Goal: Task Accomplishment & Management: Use online tool/utility

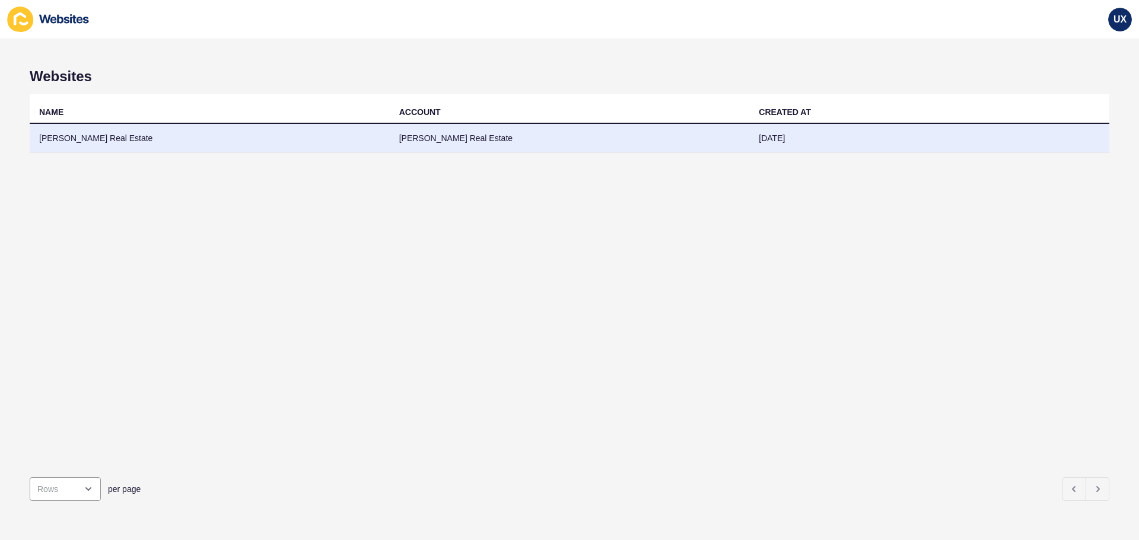
click at [421, 141] on td "[PERSON_NAME] Real Estate" at bounding box center [570, 138] width 360 height 29
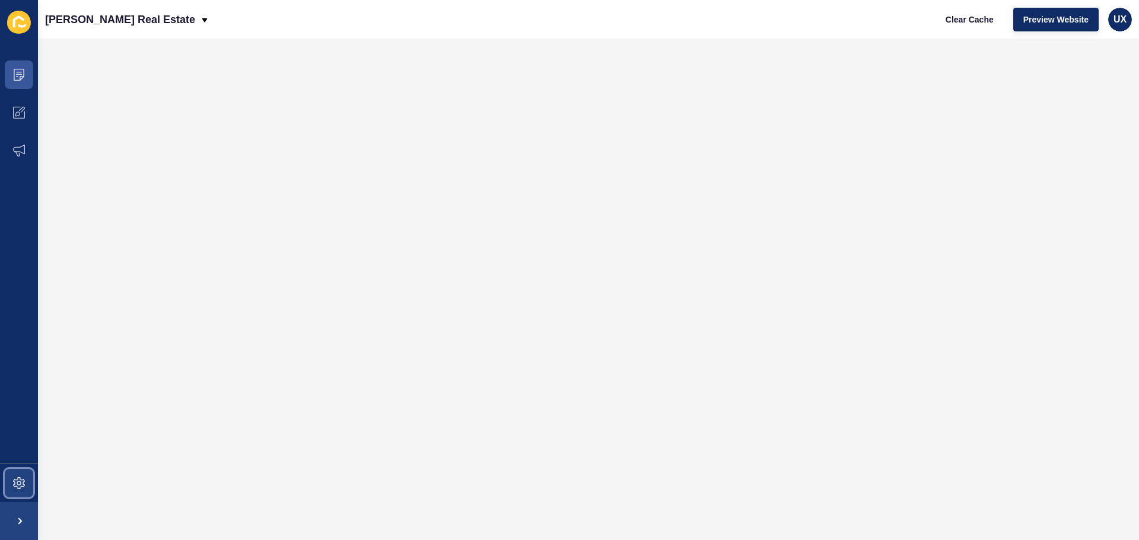
click at [22, 487] on icon at bounding box center [19, 484] width 12 height 12
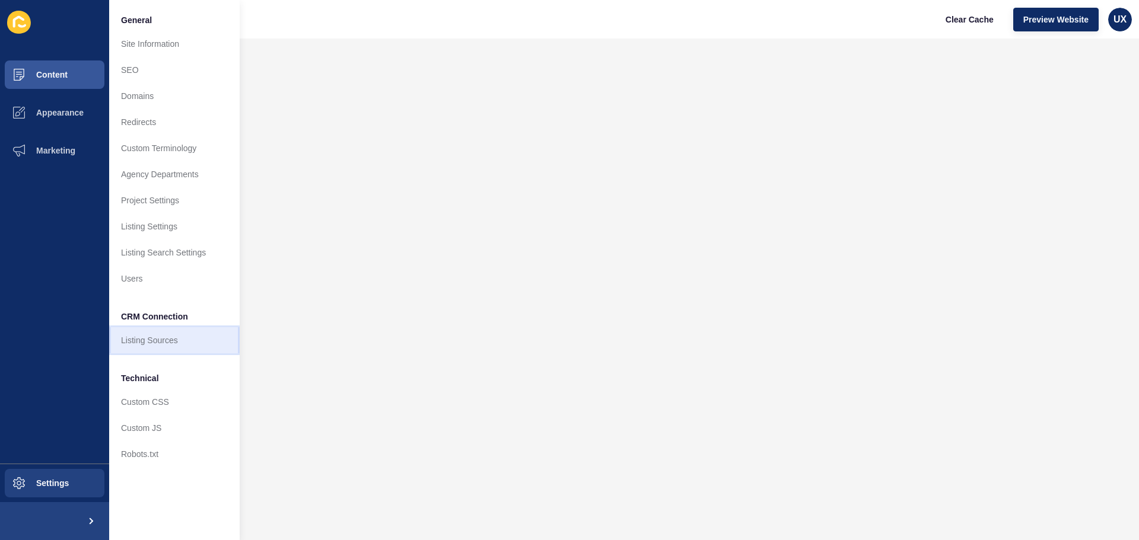
click at [167, 345] on link "Listing Sources" at bounding box center [174, 340] width 131 height 26
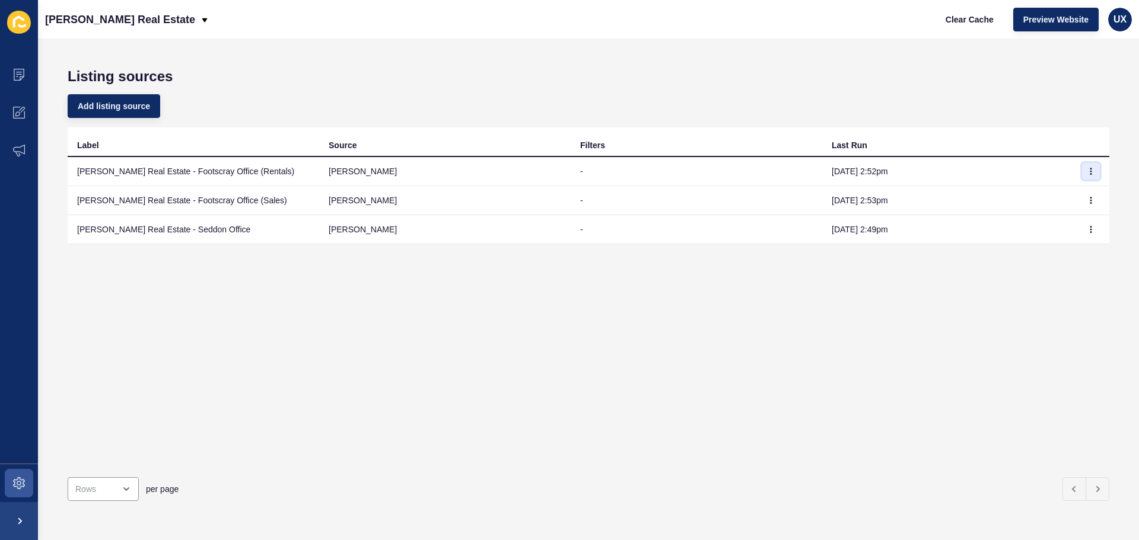
click at [1091, 169] on icon "button" at bounding box center [1091, 171] width 1 height 6
click at [1078, 193] on link "Sync now" at bounding box center [1049, 195] width 83 height 26
click at [1082, 204] on button "button" at bounding box center [1091, 200] width 18 height 17
click at [1051, 225] on link "Sync now" at bounding box center [1049, 224] width 83 height 26
